Goal: Register for event/course

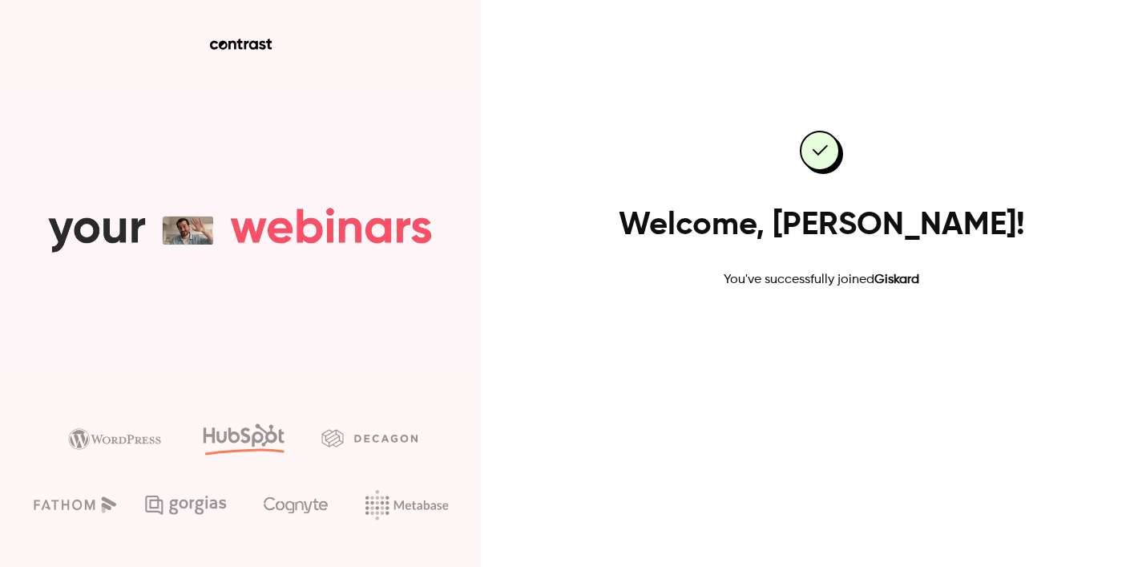
click at [844, 344] on link "Go to dashboard" at bounding box center [821, 340] width 136 height 38
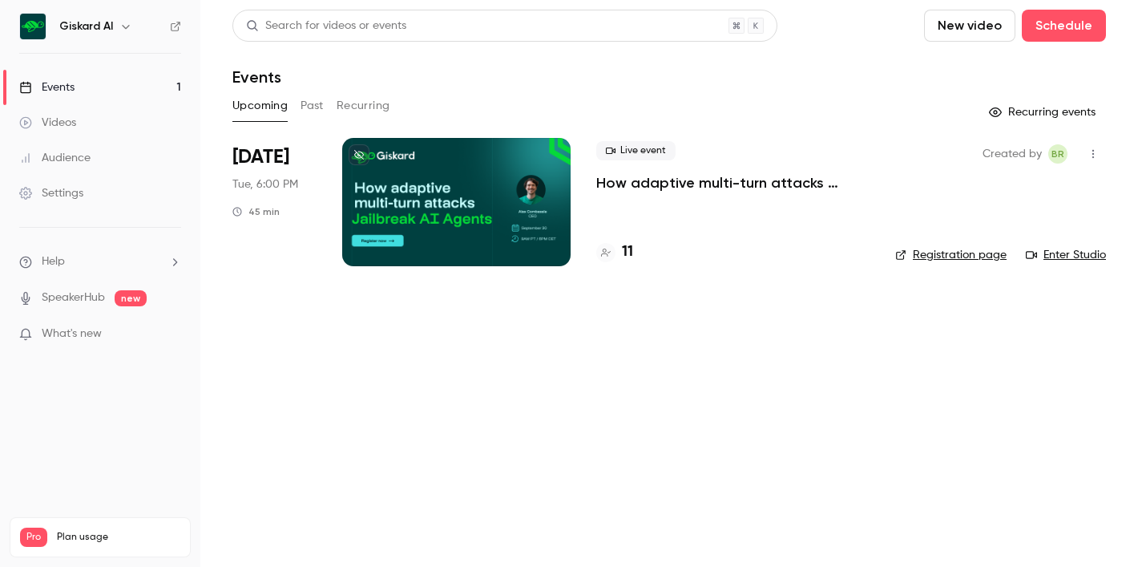
click at [517, 203] on div at bounding box center [456, 202] width 228 height 128
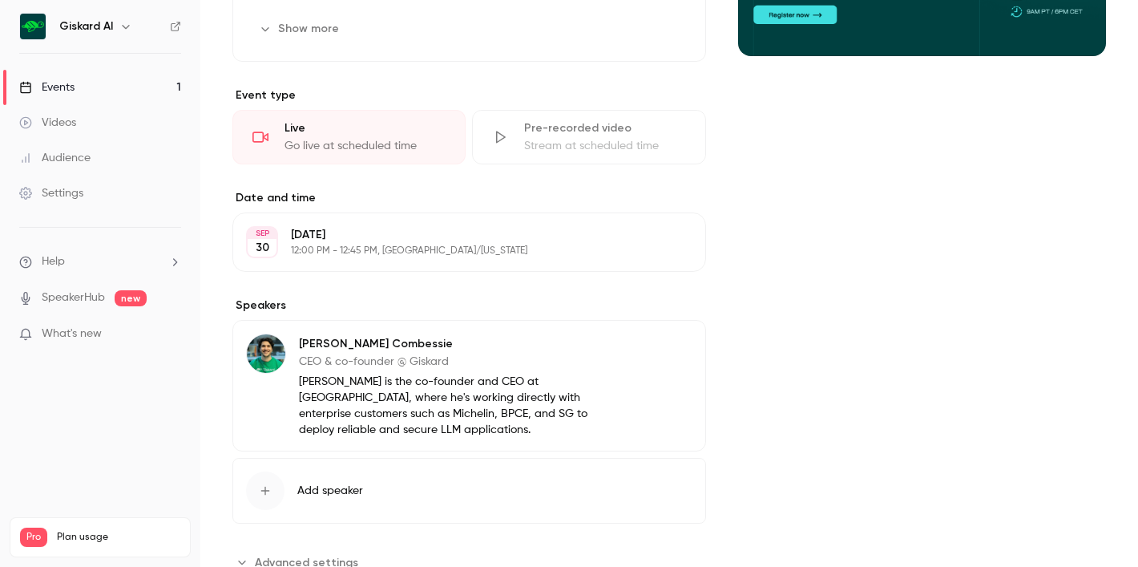
scroll to position [535, 0]
